Goal: Find specific page/section: Find specific page/section

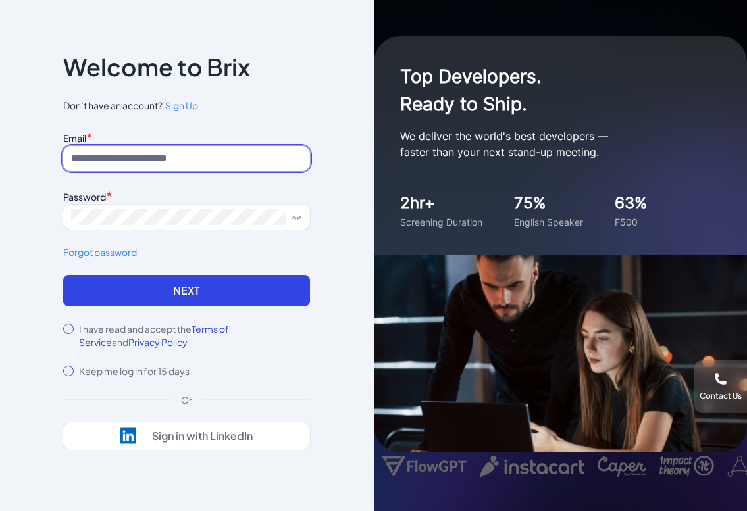
click at [145, 157] on input at bounding box center [186, 158] width 247 height 25
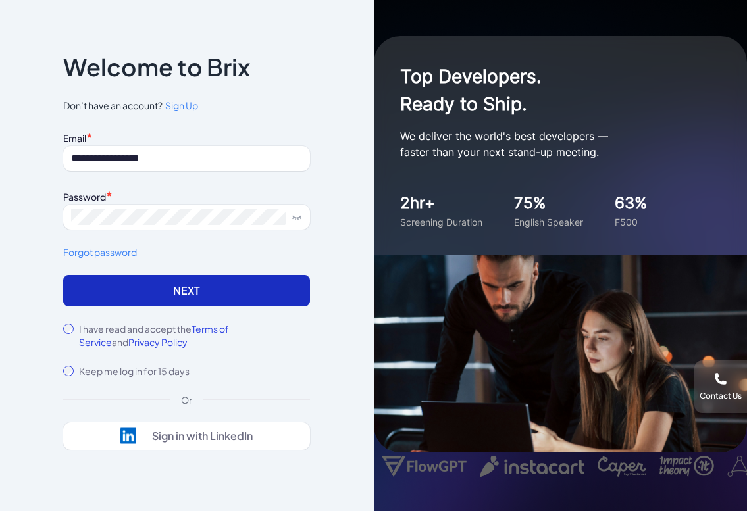
click at [143, 293] on button "Next" at bounding box center [186, 291] width 247 height 32
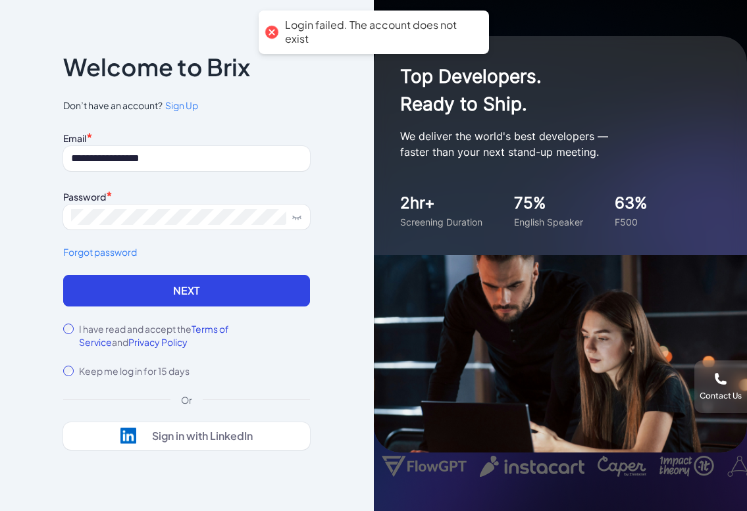
click at [298, 216] on icon at bounding box center [296, 217] width 11 height 11
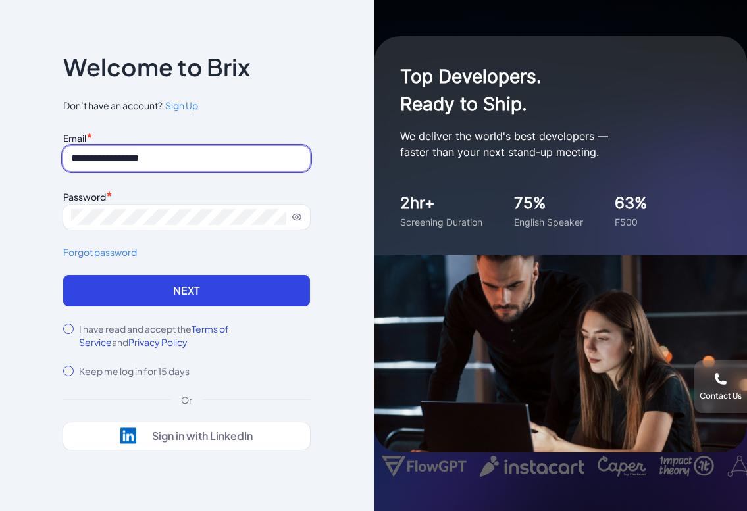
drag, startPoint x: 201, startPoint y: 163, endPoint x: 118, endPoint y: 163, distance: 82.9
click at [118, 163] on input "**********" at bounding box center [186, 158] width 247 height 25
type input "**********"
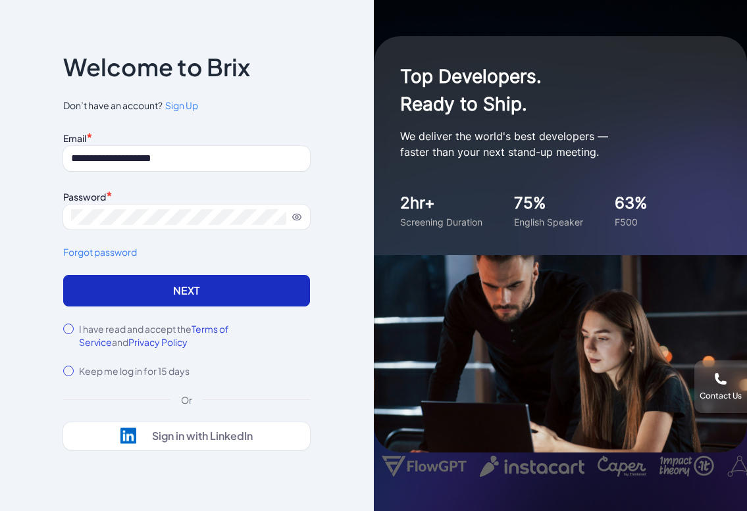
click at [146, 289] on button "Next" at bounding box center [186, 291] width 247 height 32
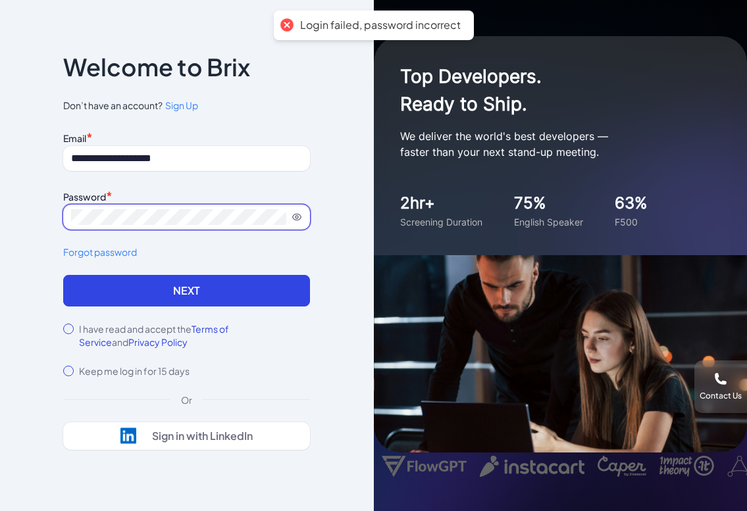
click at [163, 203] on div "Password *" at bounding box center [186, 208] width 247 height 43
click at [63, 275] on button "Next" at bounding box center [186, 291] width 247 height 32
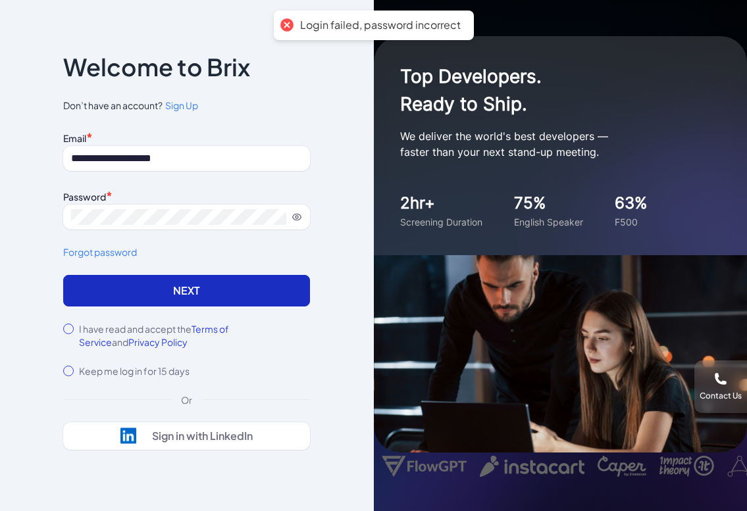
click at [174, 290] on button "Next" at bounding box center [186, 291] width 247 height 32
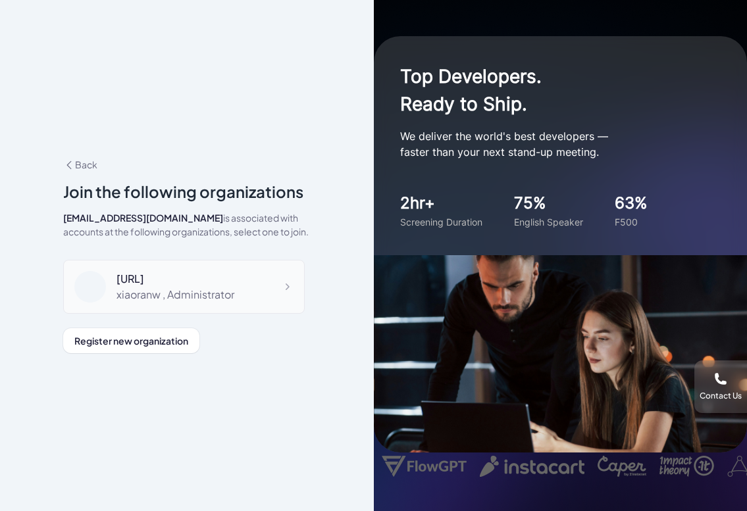
click at [261, 291] on div "Agiga.ai xiaoranw , Administrator" at bounding box center [183, 287] width 241 height 54
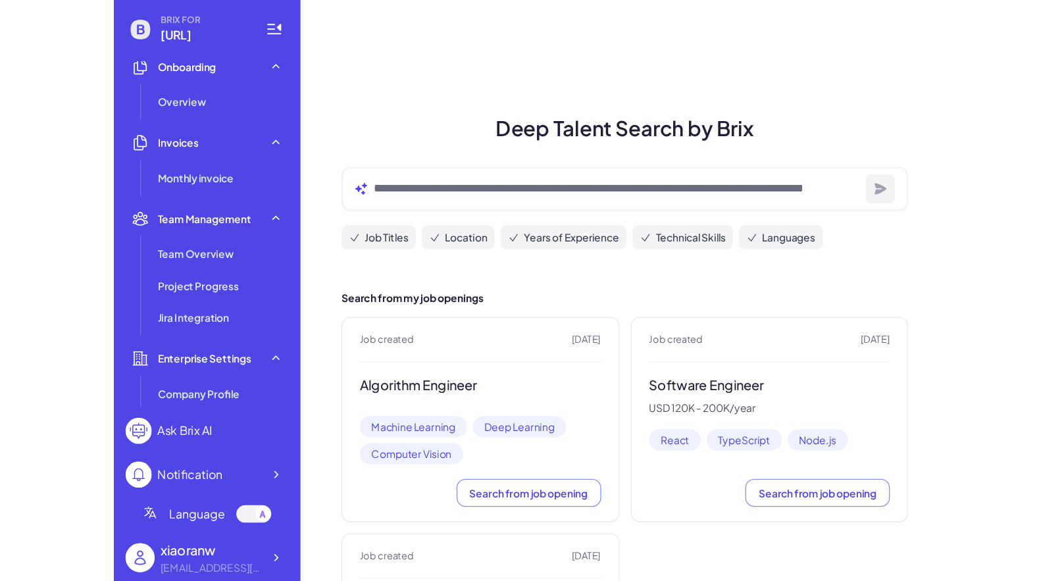
scroll to position [301, 0]
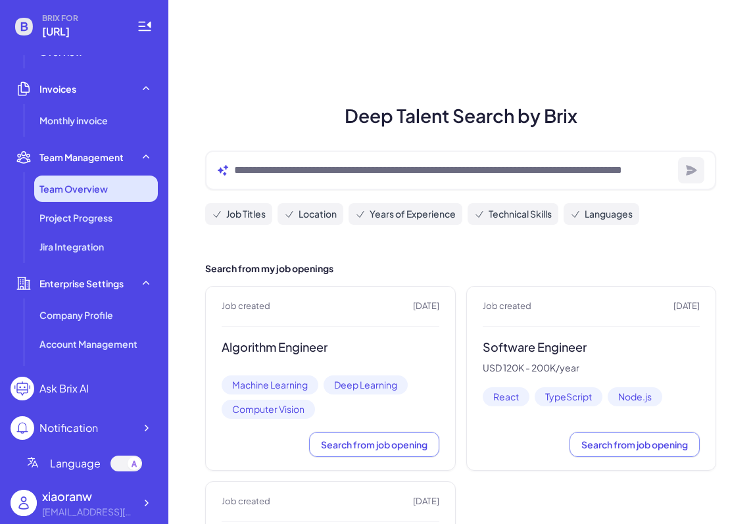
click at [57, 194] on span "Team Overview" at bounding box center [73, 188] width 68 height 13
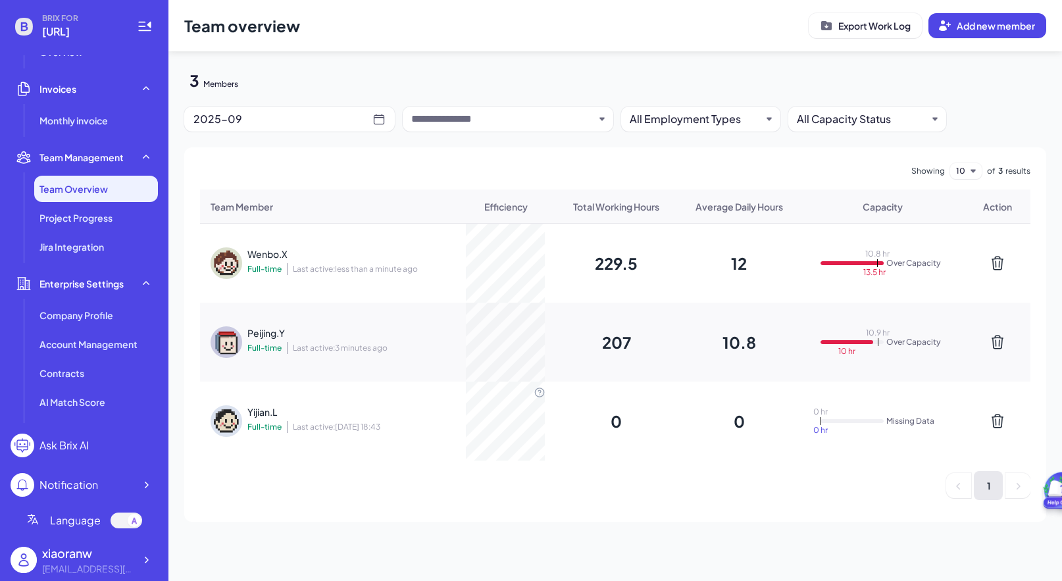
click at [548, 341] on div at bounding box center [506, 342] width 98 height 79
